Goal: Information Seeking & Learning: Learn about a topic

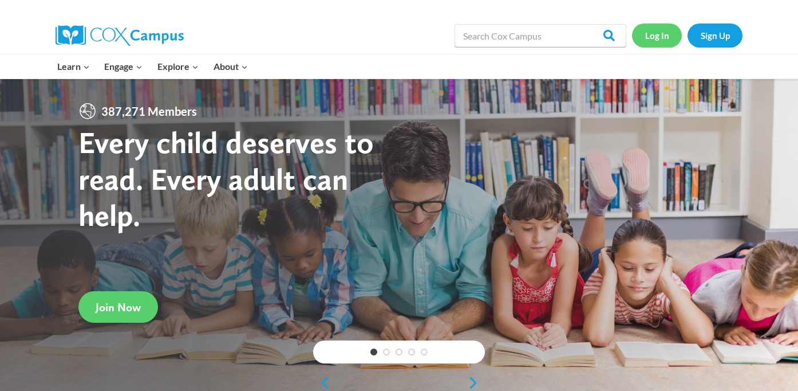
click at [663, 41] on link "Log In" at bounding box center [657, 34] width 50 height 23
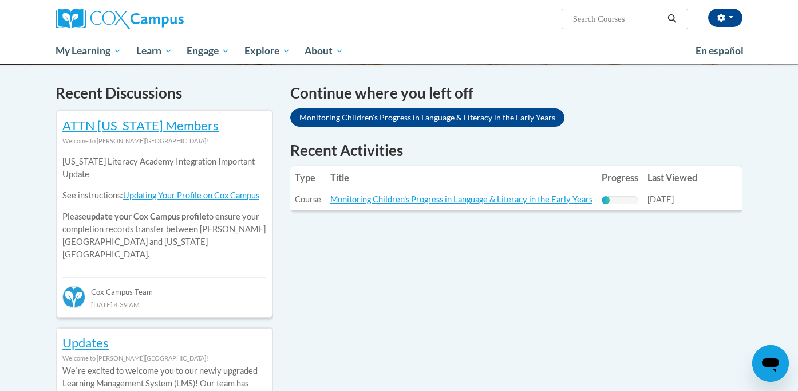
scroll to position [338, 0]
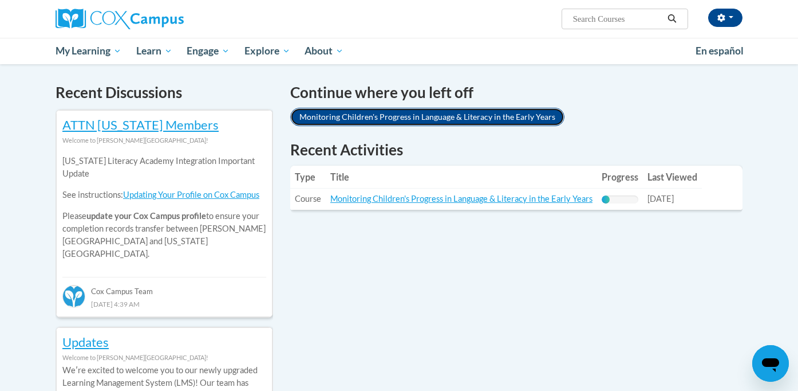
click at [510, 117] on link "Monitoring Children's Progress in Language & Literacy in the Early Years" at bounding box center [427, 117] width 274 height 18
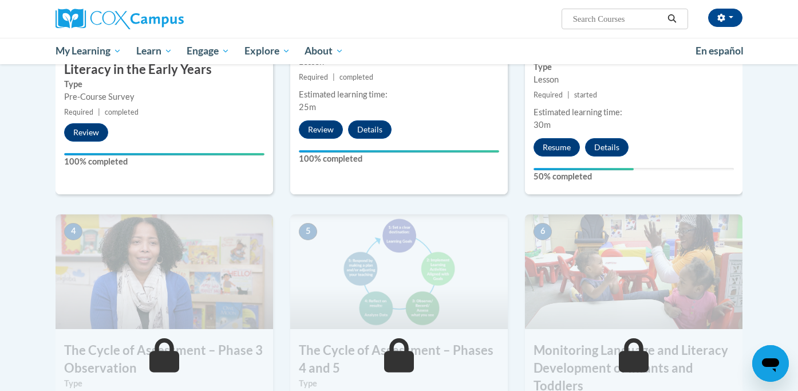
scroll to position [433, 0]
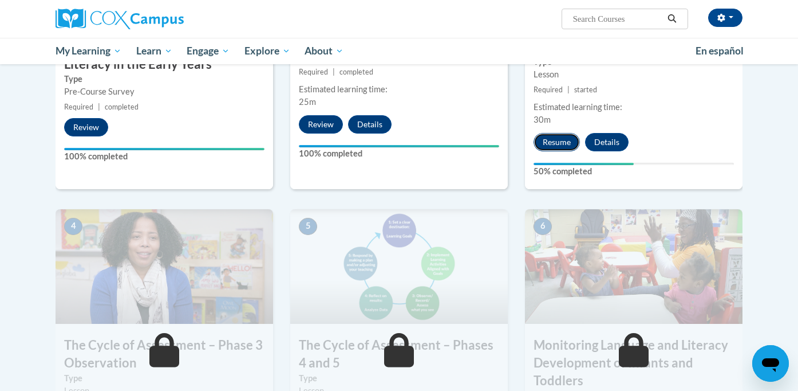
click at [560, 141] on button "Resume" at bounding box center [557, 142] width 46 height 18
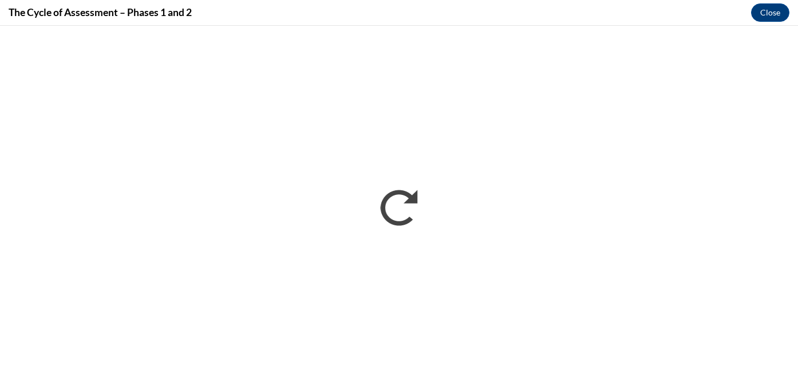
scroll to position [0, 0]
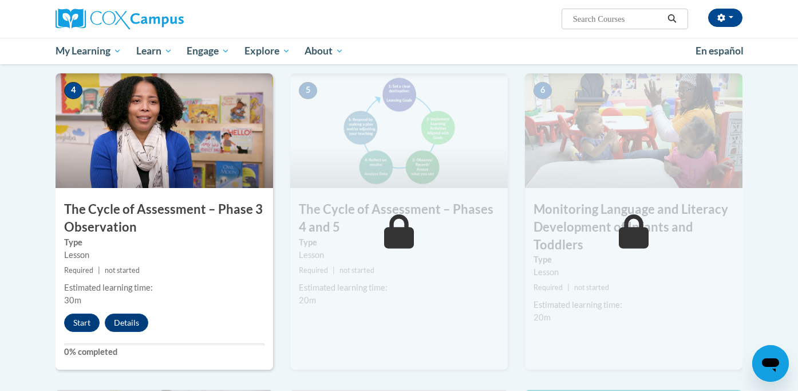
scroll to position [568, 0]
click at [84, 323] on button "Start" at bounding box center [82, 323] width 36 height 18
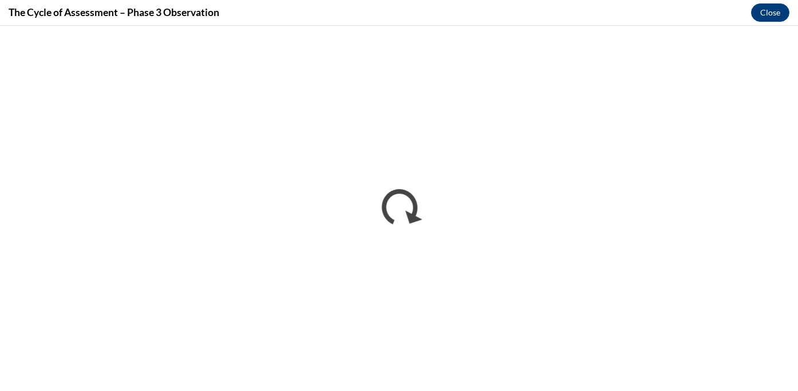
scroll to position [0, 0]
